Goal: Task Accomplishment & Management: Manage account settings

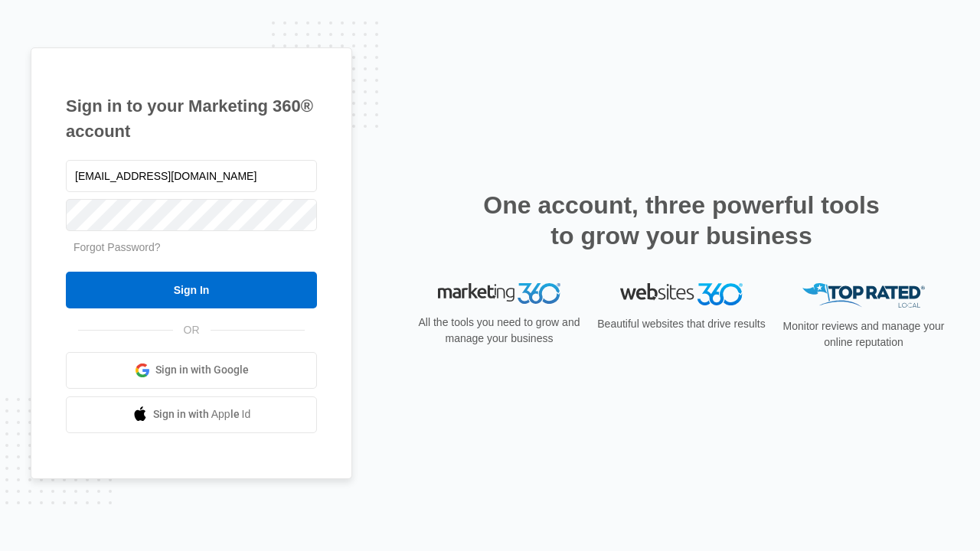
type input "[EMAIL_ADDRESS][DOMAIN_NAME]"
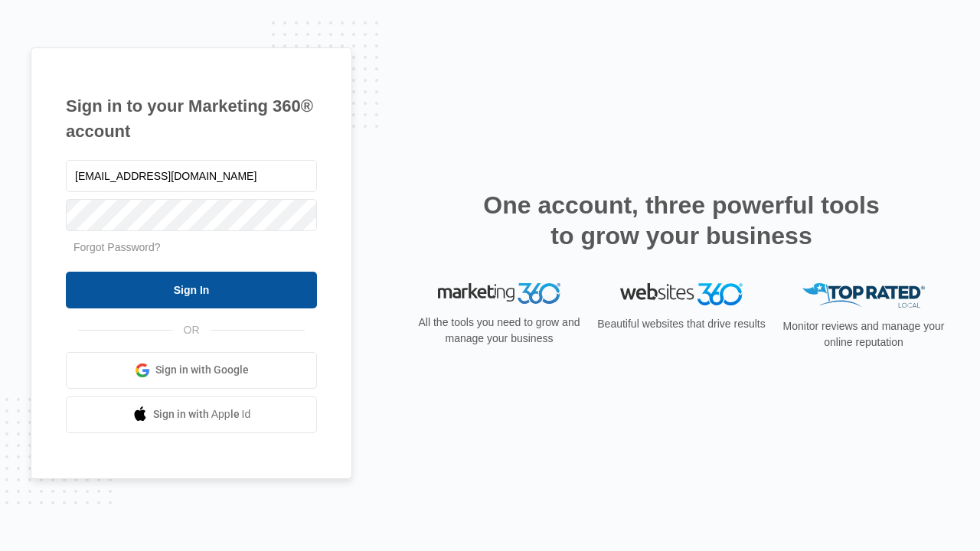
click at [191, 289] on input "Sign In" at bounding box center [191, 290] width 251 height 37
